Goal: Transaction & Acquisition: Purchase product/service

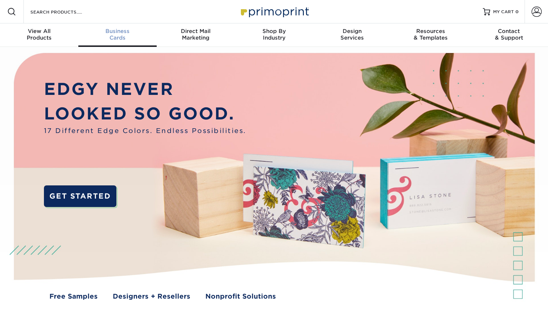
click at [113, 33] on span "Business" at bounding box center [117, 31] width 78 height 7
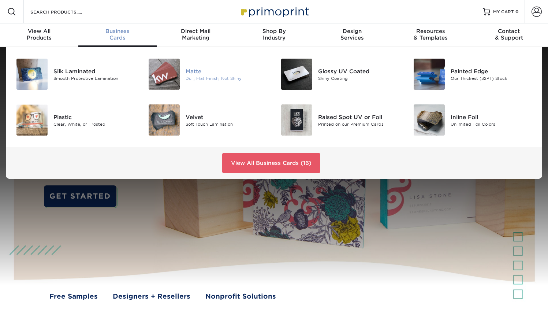
click at [186, 67] on div "Matte Dull, Flat Finish, Not Shiny" at bounding box center [230, 74] width 88 height 31
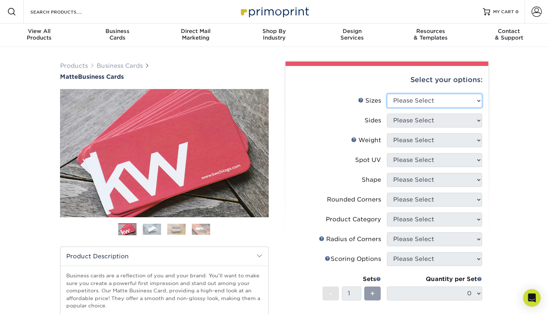
click at [394, 104] on select "Please Select 1.5" x 3.5" - Mini 1.75" x 3.5" - Mini 2" x 2" - Square 2" x 3" -…" at bounding box center [434, 101] width 95 height 14
select select "2.00x3.00"
click at [387, 94] on select "Please Select 1.5" x 3.5" - Mini 1.75" x 3.5" - Mini 2" x 2" - Square 2" x 3" -…" at bounding box center [434, 101] width 95 height 14
click at [434, 123] on select "Please Select Print Both Sides Print Front Only" at bounding box center [434, 120] width 95 height 14
select select "13abbda7-1d64-4f25-8bb2-c179b224825d"
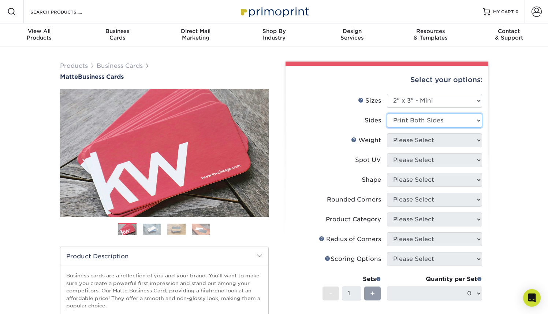
click at [387, 113] on select "Please Select Print Both Sides Print Front Only" at bounding box center [434, 120] width 95 height 14
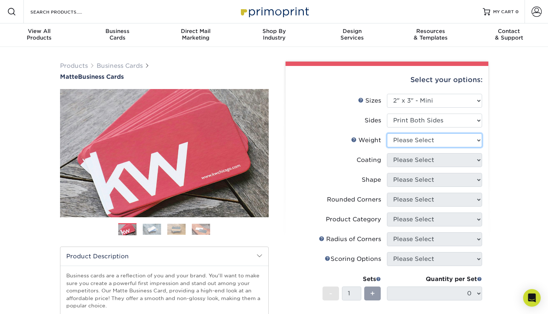
click at [422, 141] on select "Please Select 14PT 16PT" at bounding box center [434, 140] width 95 height 14
select select "14PT"
click at [387, 133] on select "Please Select 14PT 16PT" at bounding box center [434, 140] width 95 height 14
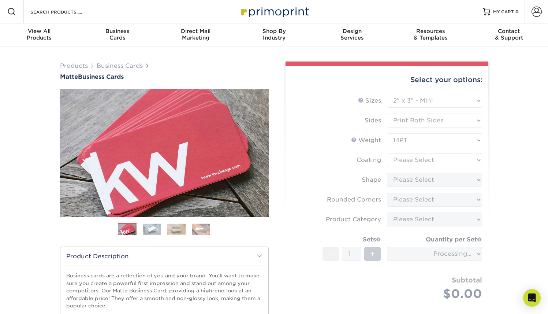
click at [414, 158] on form "Sizes Help Sizes Please Select 1.5" x 3.5" - Mini 1.75" x 3.5" - Mini 2" x 2" -…" at bounding box center [386, 206] width 191 height 224
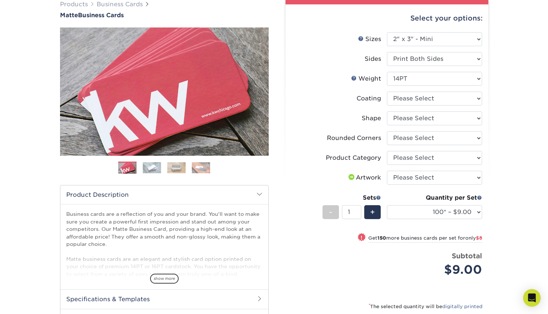
scroll to position [63, 0]
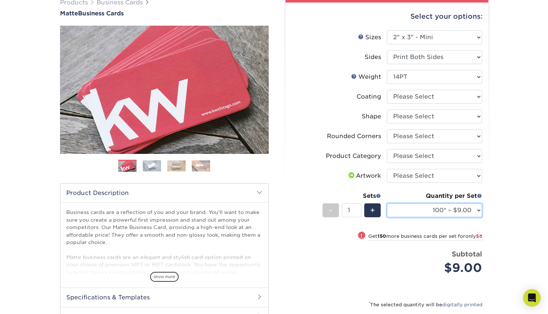
click at [464, 209] on select "100* – $9.00 250* – $17.00 500 – $33.00 1000 – $47.00 2500 – $101.00 5000 – $14…" at bounding box center [434, 210] width 95 height 14
select select "500 – $33.00"
click at [387, 203] on select "100* – $9.00 250* – $17.00 500 – $33.00 1000 – $47.00 2500 – $101.00 5000 – $14…" at bounding box center [434, 210] width 95 height 14
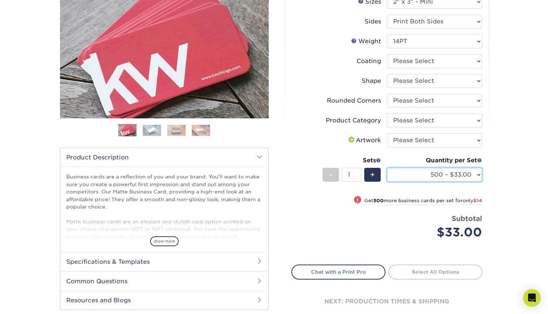
scroll to position [99, 0]
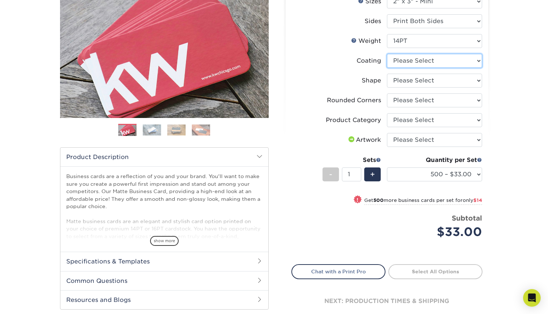
click at [407, 63] on select at bounding box center [434, 61] width 95 height 14
select select "121bb7b5-3b4d-429f-bd8d-bbf80e953313"
click at [387, 54] on select at bounding box center [434, 61] width 95 height 14
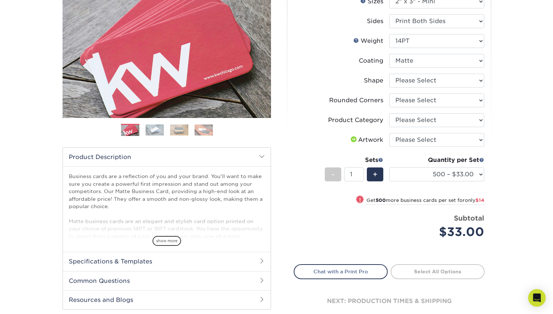
select select "-1"
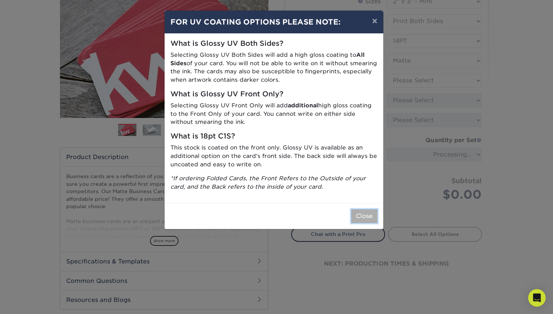
click at [365, 215] on button "Close" at bounding box center [364, 216] width 26 height 14
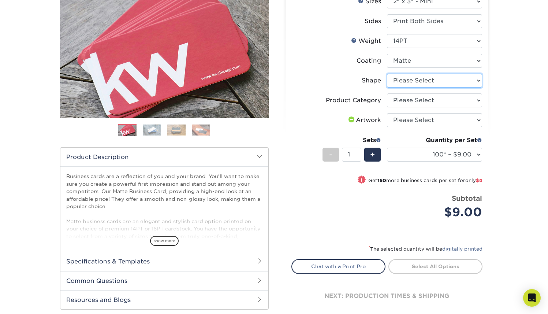
click at [416, 79] on select "Please Select Standard" at bounding box center [434, 81] width 95 height 14
select select "standard"
click at [387, 74] on select "Please Select Standard" at bounding box center [434, 81] width 95 height 14
select select "-1"
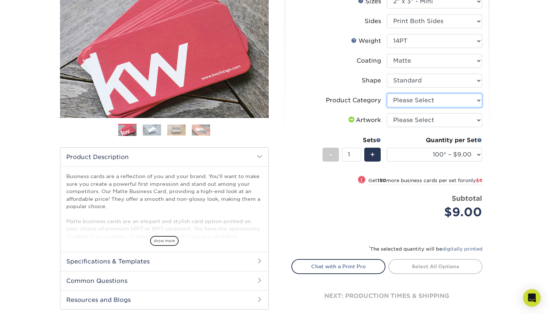
click at [414, 98] on select "Please Select Business Cards" at bounding box center [434, 100] width 95 height 14
select select "3b5148f1-0588-4f88-a218-97bcfdce65c1"
click at [387, 93] on select "Please Select Business Cards" at bounding box center [434, 100] width 95 height 14
click at [420, 120] on select "Please Select I will upload files I need a design - $100" at bounding box center [434, 120] width 95 height 14
select select "upload"
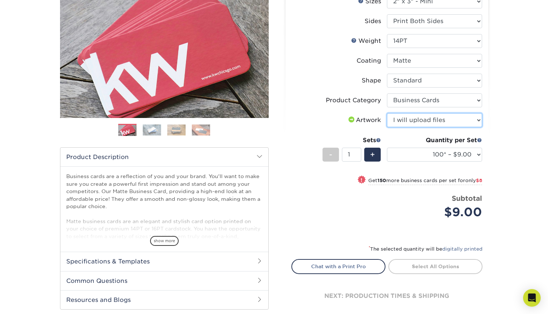
click at [387, 113] on select "Please Select I will upload files I need a design - $100" at bounding box center [434, 120] width 95 height 14
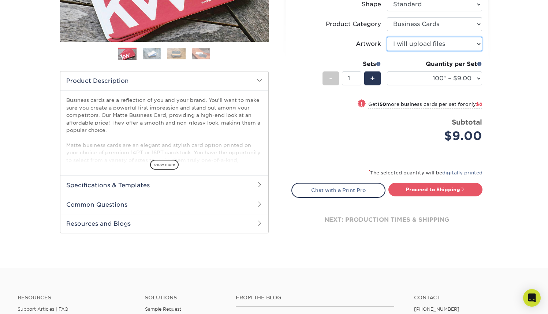
scroll to position [199, 0]
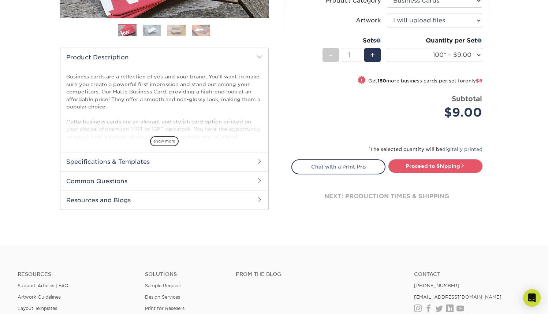
click at [382, 80] on strong "150" at bounding box center [381, 80] width 9 height 5
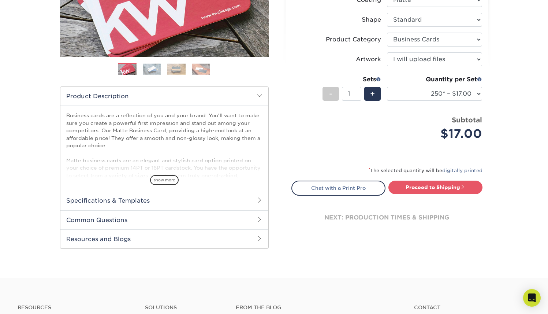
scroll to position [134, 0]
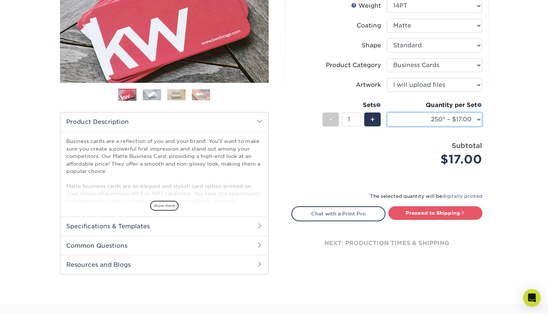
click at [427, 119] on select "100* – $9.00 250* – $17.00 500 – $33.00 1000 – $47.00 2500 – $101.00 5000 – $14…" at bounding box center [434, 119] width 95 height 14
click at [387, 112] on select "100* – $9.00 250* – $17.00 500 – $33.00 1000 – $47.00 2500 – $101.00 5000 – $14…" at bounding box center [434, 119] width 95 height 14
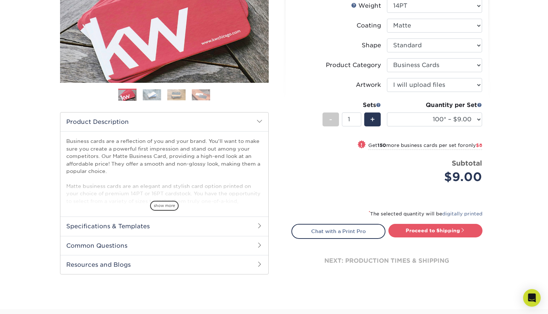
click at [395, 144] on small "Get 150 more business cards per set for only $8" at bounding box center [425, 145] width 114 height 7
select select "250* – $17.00"
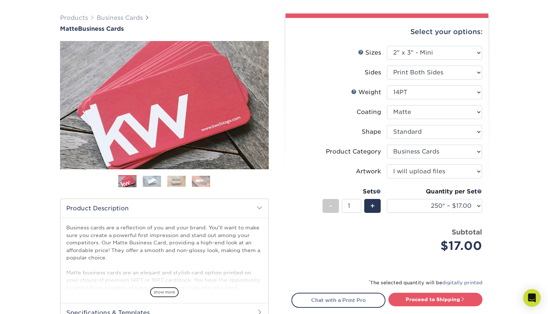
scroll to position [19, 0]
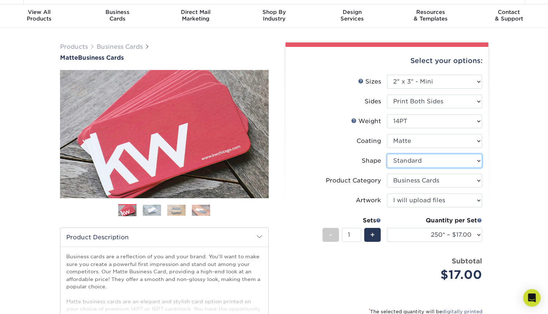
click at [416, 160] on select "Please Select Standard" at bounding box center [434, 161] width 95 height 14
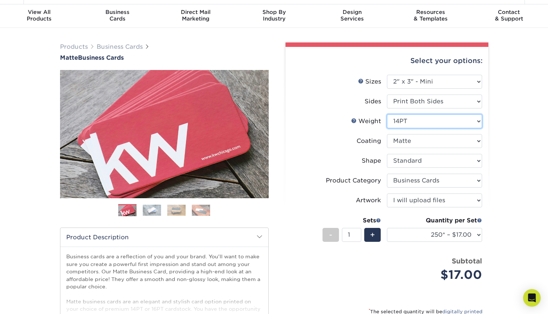
click at [415, 121] on select "Please Select 14PT 16PT" at bounding box center [434, 121] width 95 height 14
select select "16PT"
click at [387, 114] on select "Please Select 14PT 16PT" at bounding box center [434, 121] width 95 height 14
select select "-1"
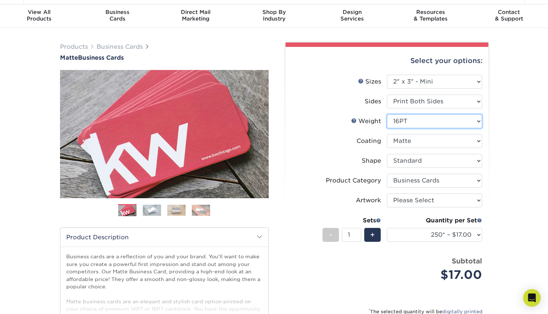
select select "-1"
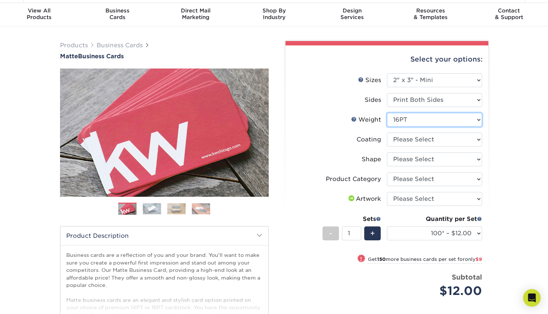
scroll to position [20, 0]
click at [405, 141] on select at bounding box center [434, 139] width 95 height 14
select select "121bb7b5-3b4d-429f-bd8d-bbf80e953313"
click at [387, 132] on select at bounding box center [434, 139] width 95 height 14
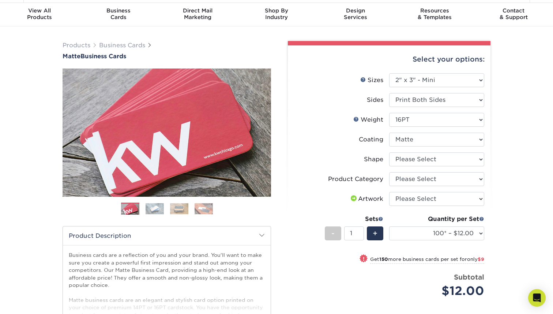
select select "-1"
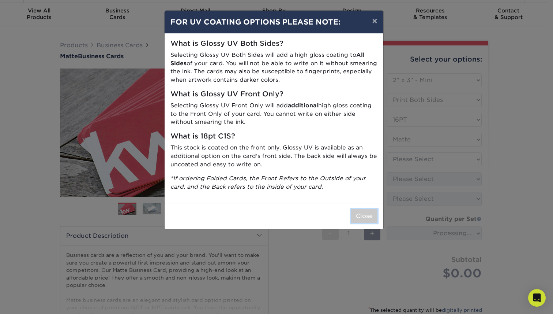
click at [368, 213] on button "Close" at bounding box center [364, 216] width 26 height 14
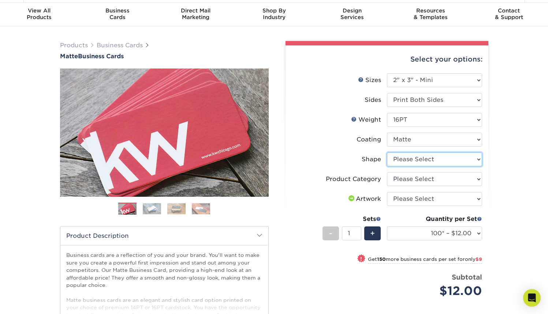
click at [414, 162] on select "Please Select Standard" at bounding box center [434, 159] width 95 height 14
select select "standard"
click at [387, 152] on select "Please Select Standard" at bounding box center [434, 159] width 95 height 14
select select "-1"
click at [413, 180] on select "Please Select Business Cards" at bounding box center [434, 179] width 95 height 14
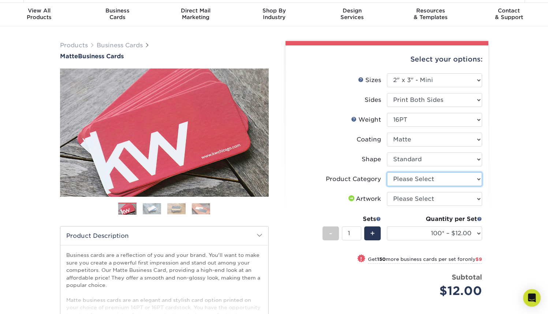
select select "3b5148f1-0588-4f88-a218-97bcfdce65c1"
click at [387, 172] on select "Please Select Business Cards" at bounding box center [434, 179] width 95 height 14
click at [419, 200] on select "Please Select I will upload files I need a design - $100" at bounding box center [434, 199] width 95 height 14
select select "upload"
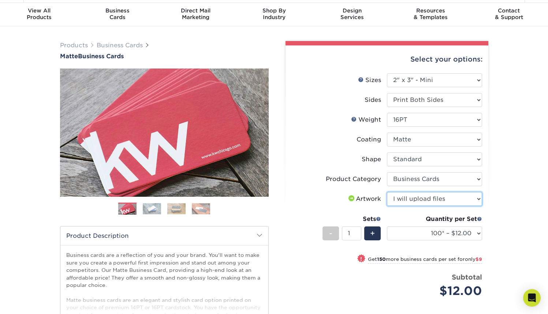
click at [387, 192] on select "Please Select I will upload files I need a design - $100" at bounding box center [434, 199] width 95 height 14
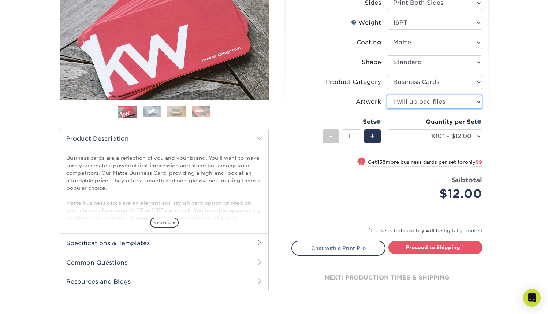
scroll to position [119, 0]
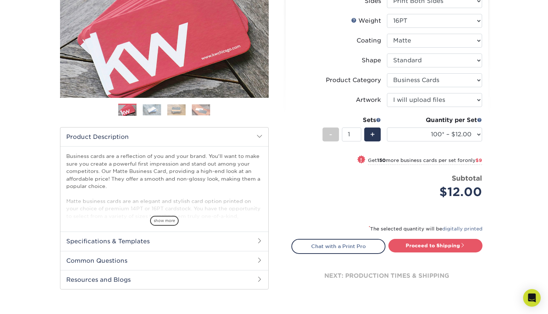
click at [450, 162] on small "Get 150 more business cards per set for only $9" at bounding box center [425, 160] width 114 height 7
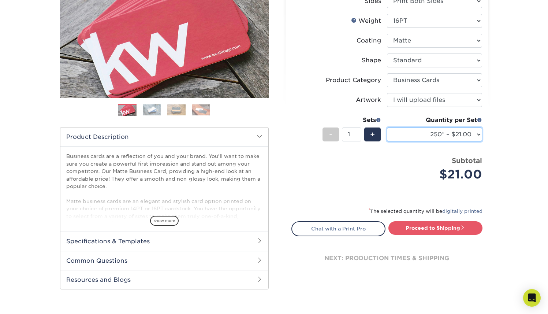
click at [446, 139] on select "100* – $12.00 250* – $21.00 500 – $42.00 1000 – $60.00 2500 – $129.00 5000 – $1…" at bounding box center [434, 134] width 95 height 14
select select "100* – $12.00"
click at [387, 127] on select "100* – $12.00 250* – $21.00 500 – $42.00 1000 – $60.00 2500 – $129.00 5000 – $1…" at bounding box center [434, 134] width 95 height 14
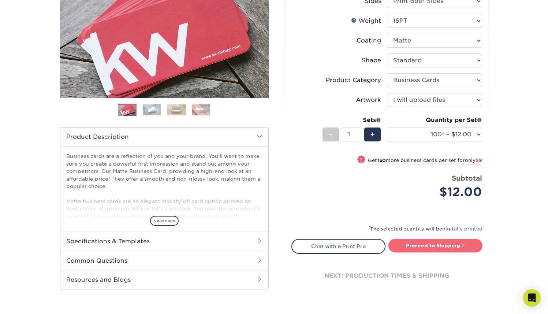
click at [438, 244] on link "Proceed to Shipping" at bounding box center [435, 245] width 94 height 13
type input "Set 1"
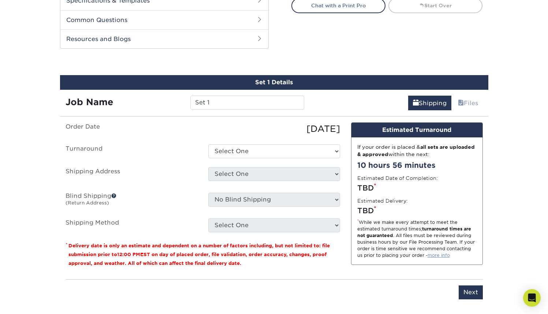
scroll to position [378, 0]
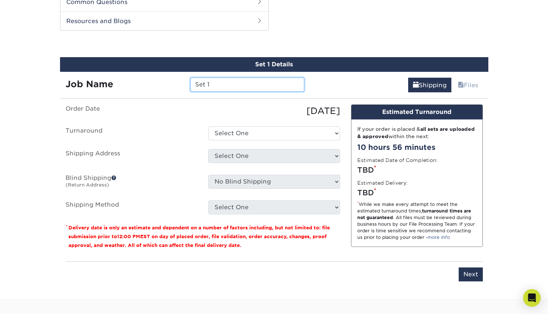
click at [258, 88] on input "Set 1" at bounding box center [247, 85] width 114 height 14
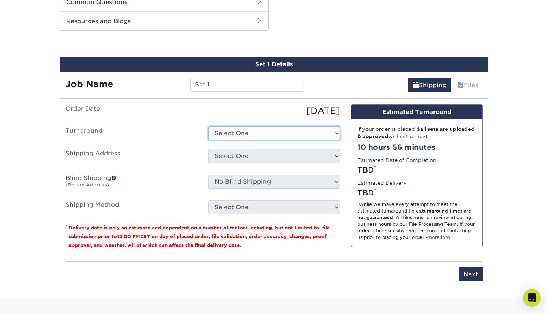
click at [258, 134] on select "Select One 2-4 Business Days 2 Day Next Business Day" at bounding box center [274, 133] width 132 height 14
select select "3690e73a-8010-4c7a-a7c4-8a5557b02b0e"
click at [208, 126] on select "Select One 2-4 Business Days 2 Day Next Business Day" at bounding box center [274, 133] width 132 height 14
click at [256, 134] on select "Select One 2-4 Business Days 2 Day Next Business Day" at bounding box center [274, 133] width 132 height 14
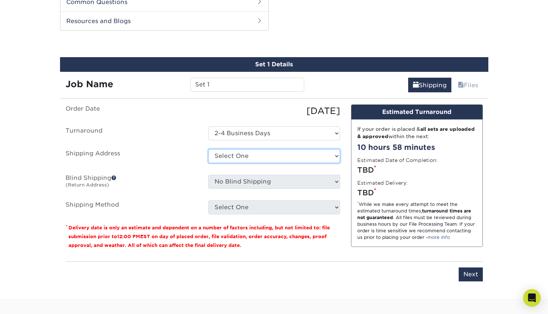
click at [261, 157] on select "Select One + Add New Address - Login" at bounding box center [274, 156] width 132 height 14
click at [208, 163] on select "Select One + Add New Address - Login" at bounding box center [274, 156] width 132 height 14
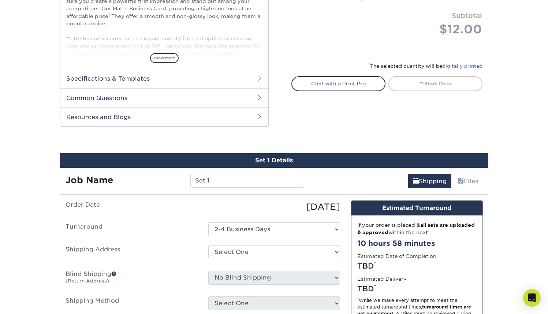
scroll to position [322, 0]
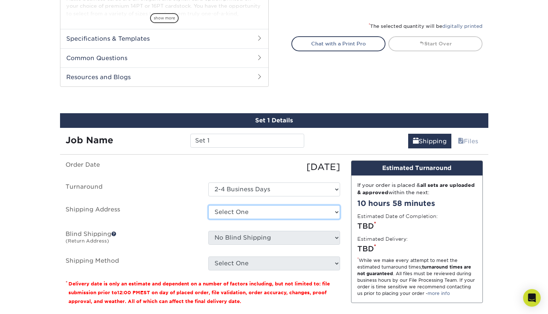
click at [239, 215] on select "Select One + Add New Address - Login" at bounding box center [274, 212] width 132 height 14
select select "newaddress"
click at [208, 205] on select "Select One + Add New Address - Login" at bounding box center [274, 212] width 132 height 14
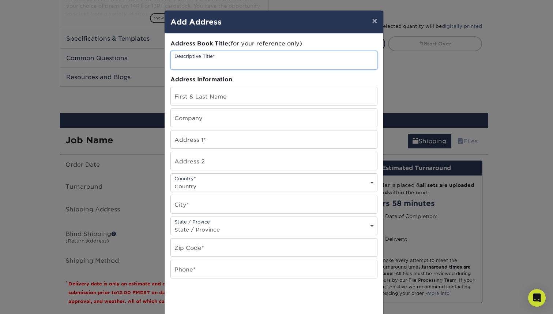
click at [219, 61] on input "text" at bounding box center [274, 60] width 206 height 18
click at [371, 19] on button "×" at bounding box center [374, 21] width 17 height 20
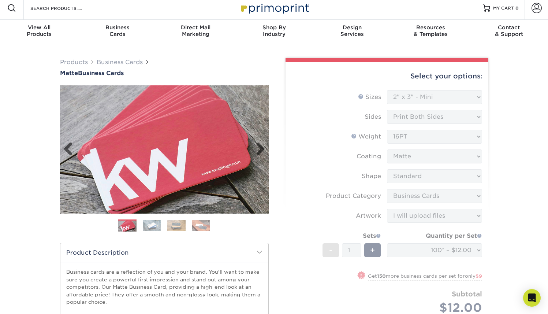
scroll to position [0, 0]
